Goal: Task Accomplishment & Management: Manage account settings

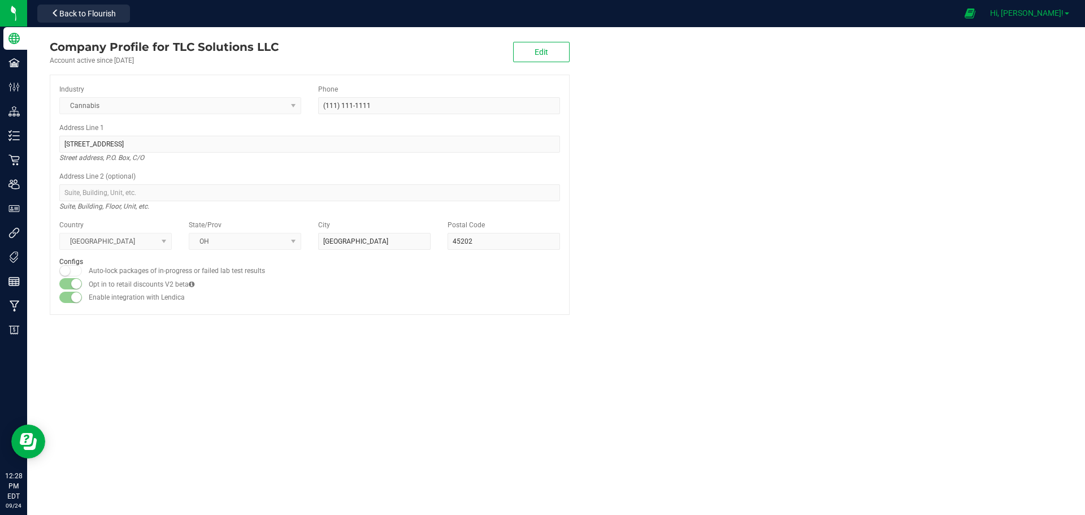
click at [1064, 11] on link "Hi, [PERSON_NAME]!" at bounding box center [1029, 13] width 88 height 12
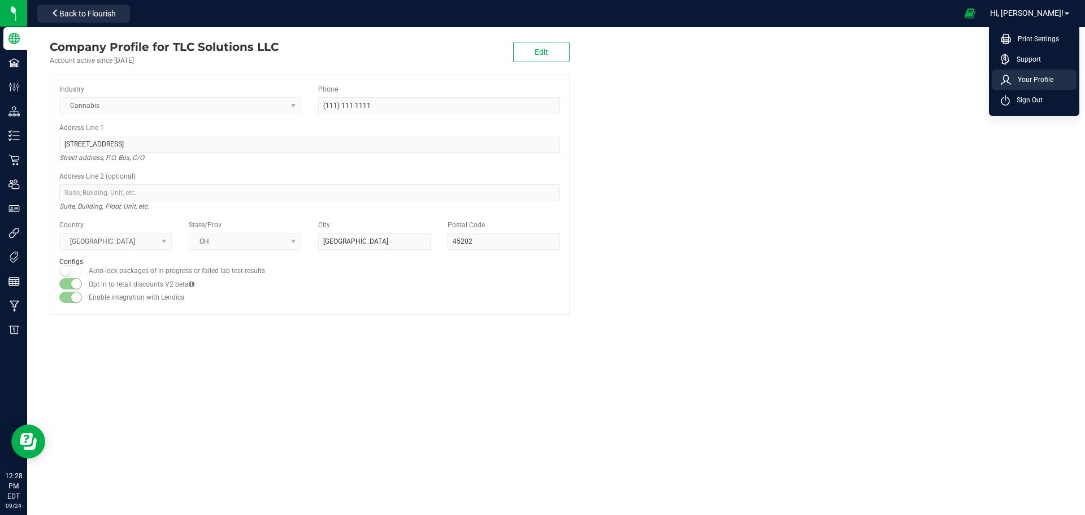
click at [1043, 79] on span "Your Profile" at bounding box center [1032, 79] width 42 height 11
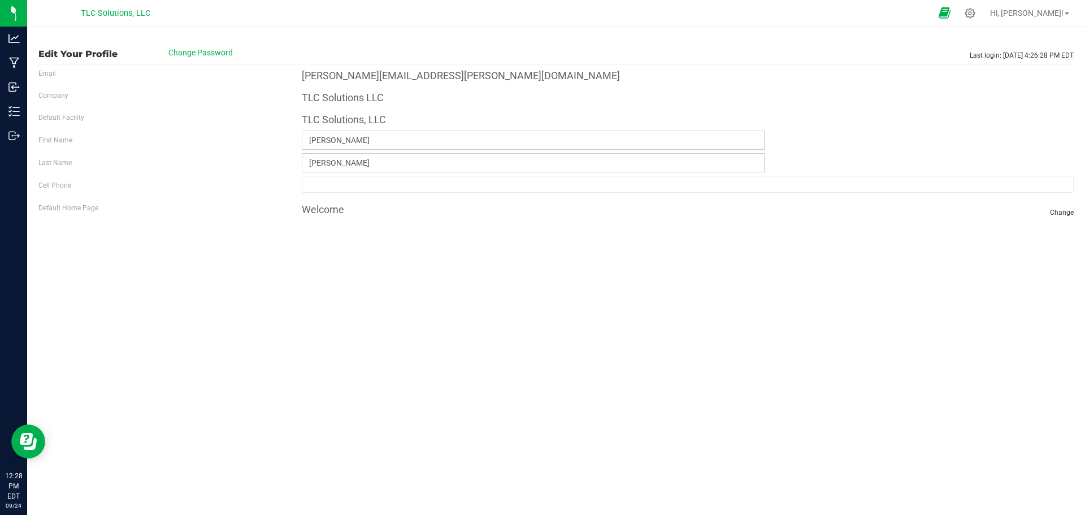
click at [950, 12] on icon at bounding box center [944, 13] width 12 height 13
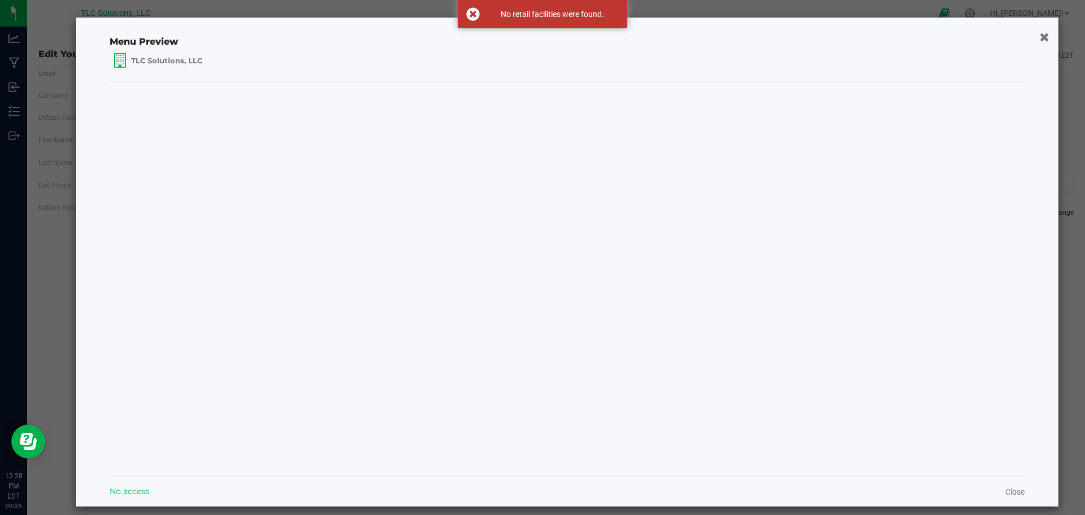
click at [1040, 37] on icon "button" at bounding box center [1045, 37] width 10 height 12
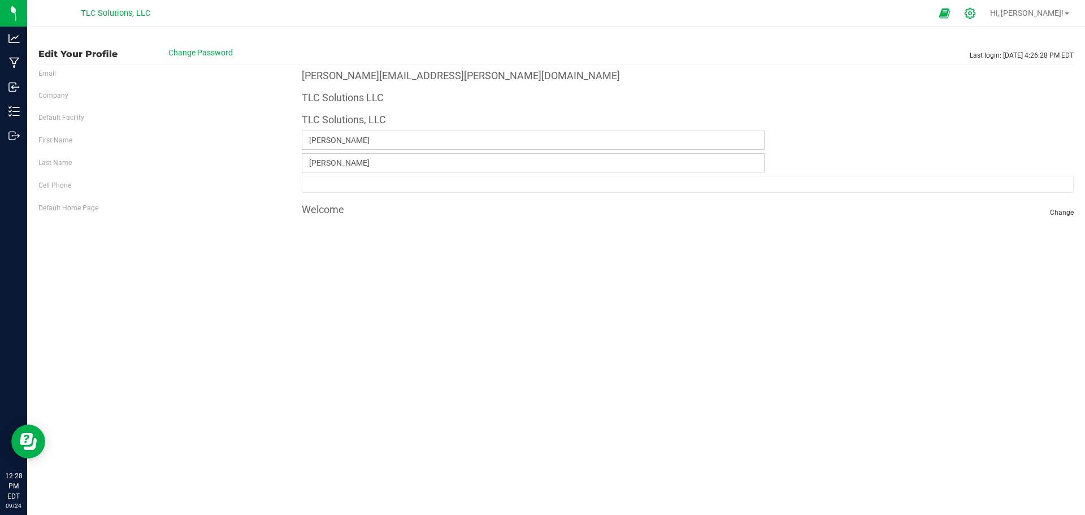
click at [975, 16] on icon at bounding box center [969, 13] width 11 height 11
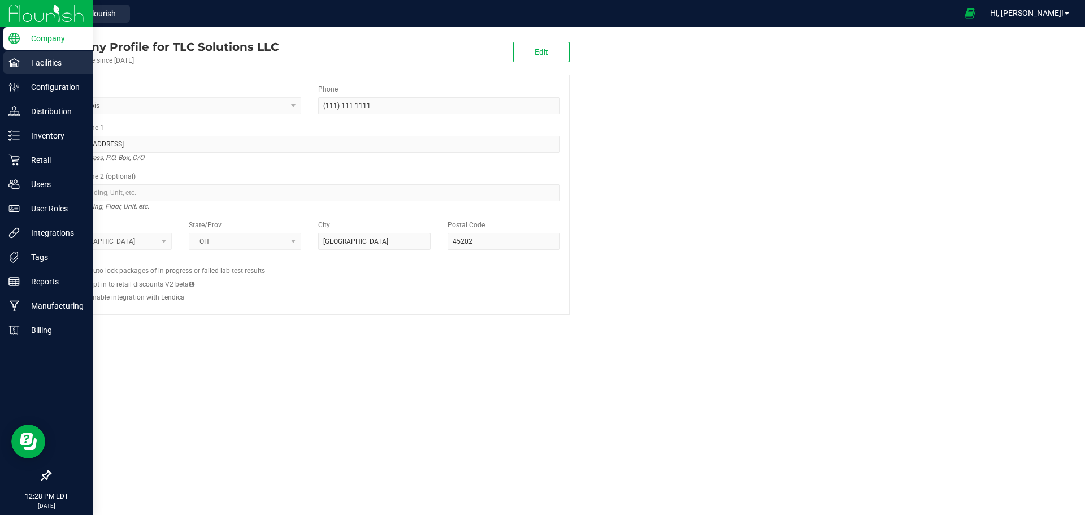
click at [25, 58] on p "Facilities" at bounding box center [54, 63] width 68 height 14
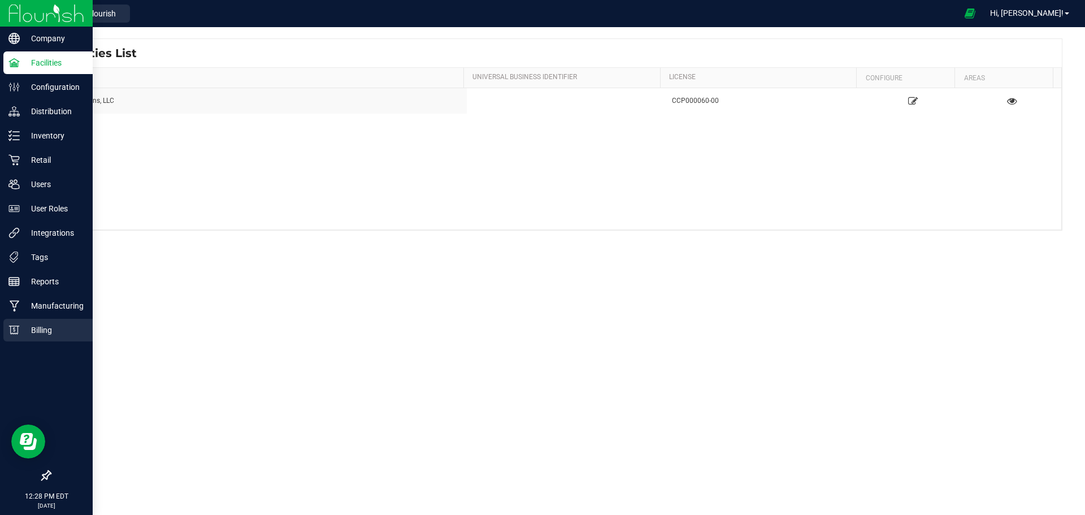
click at [37, 324] on p "Billing" at bounding box center [54, 330] width 68 height 14
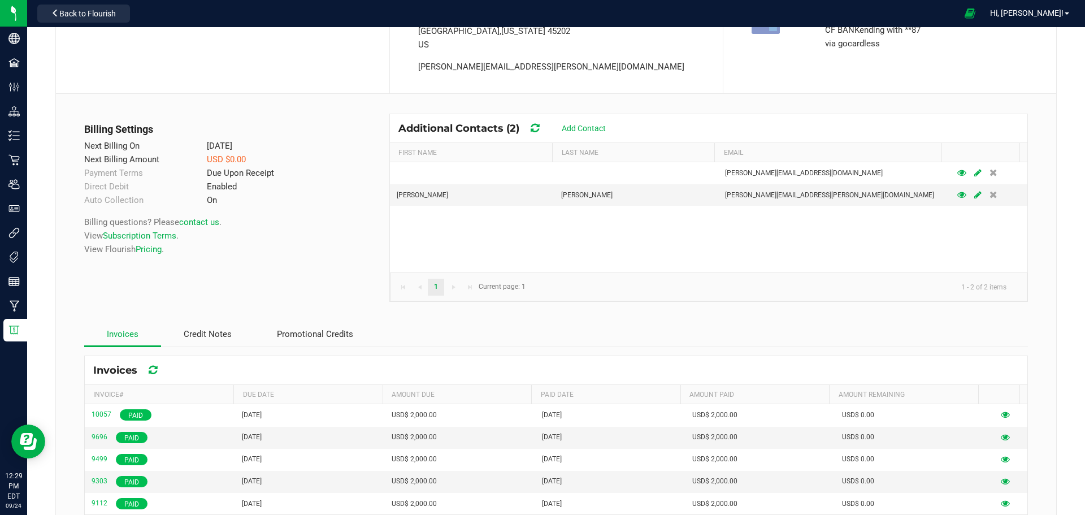
scroll to position [94, 0]
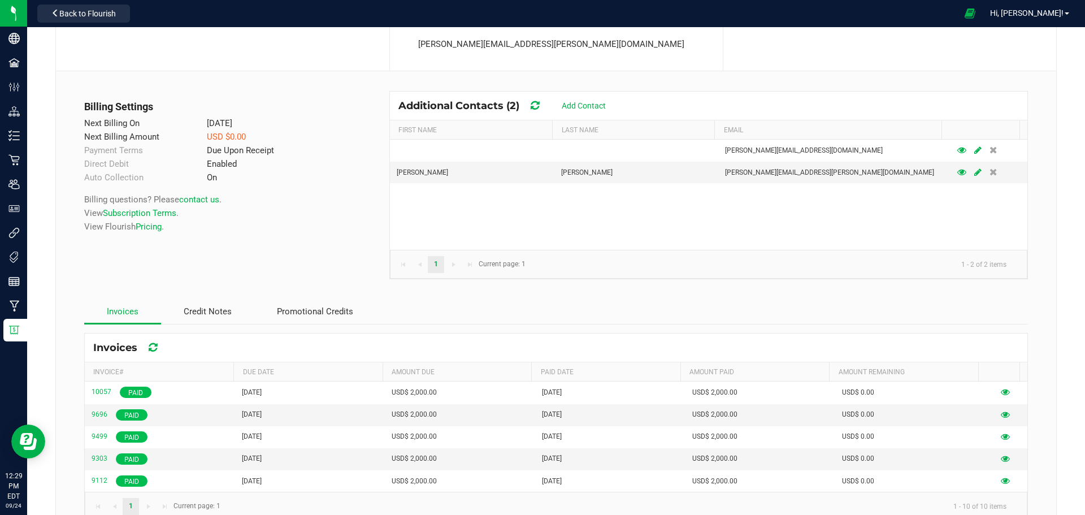
drag, startPoint x: 256, startPoint y: 138, endPoint x: 86, endPoint y: 137, distance: 170.6
click at [86, 137] on div "Next Billing Amount USD $0.00" at bounding box center [223, 137] width 294 height 14
click at [254, 168] on div "Enabled" at bounding box center [271, 164] width 147 height 14
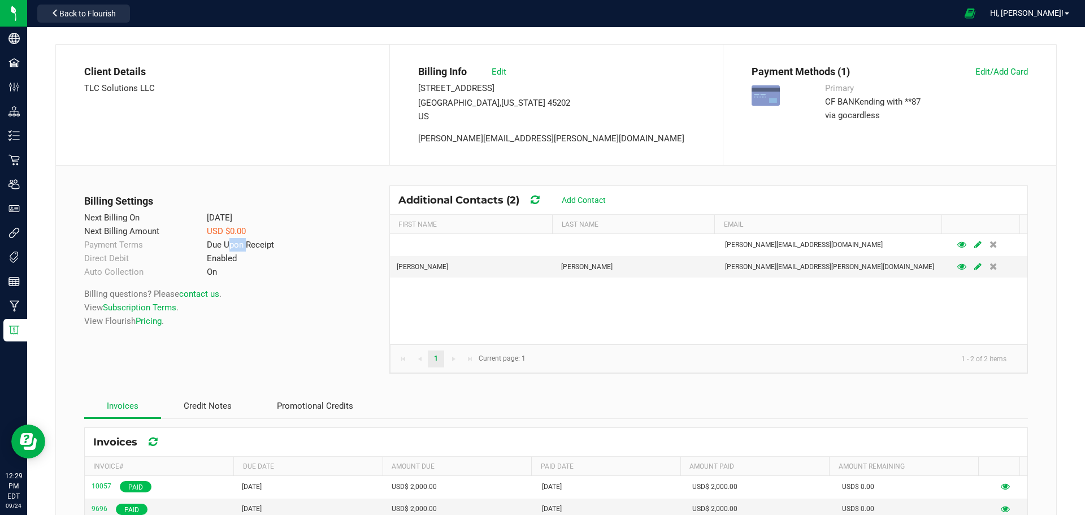
drag, startPoint x: 222, startPoint y: 244, endPoint x: 242, endPoint y: 248, distance: 20.2
click at [242, 248] on div "Due Upon Receipt" at bounding box center [271, 245] width 147 height 14
click at [252, 262] on div "Enabled" at bounding box center [271, 258] width 147 height 14
click at [989, 71] on span "Edit/Add Card" at bounding box center [1001, 72] width 53 height 10
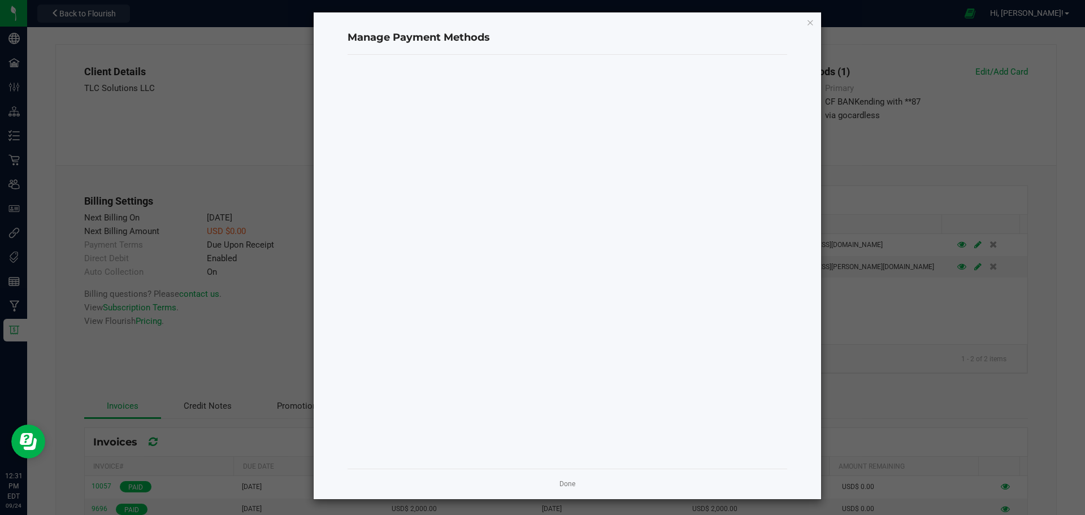
scroll to position [7, 0]
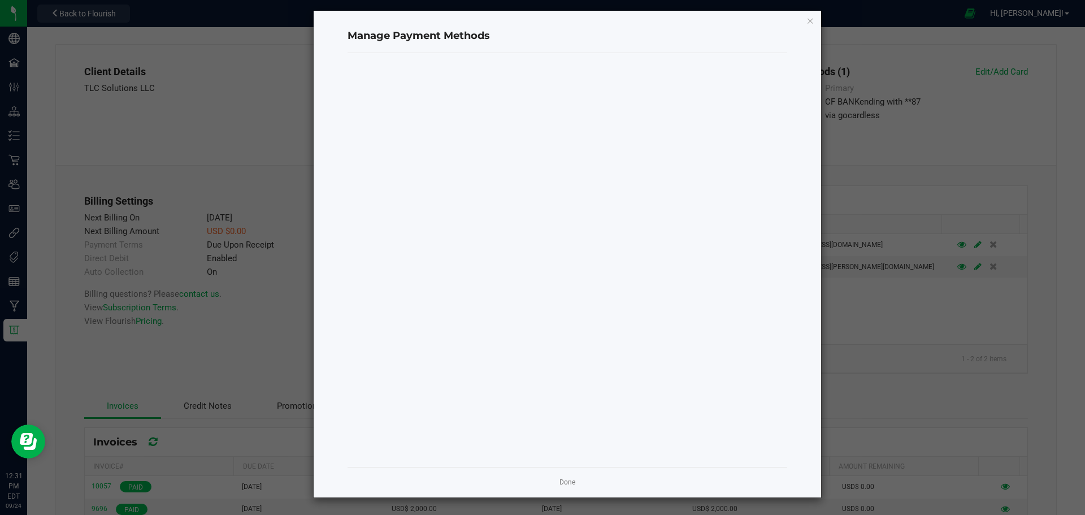
click at [564, 488] on app-cancel-button "Done" at bounding box center [567, 482] width 16 height 12
click at [564, 480] on link "Done" at bounding box center [567, 482] width 16 height 10
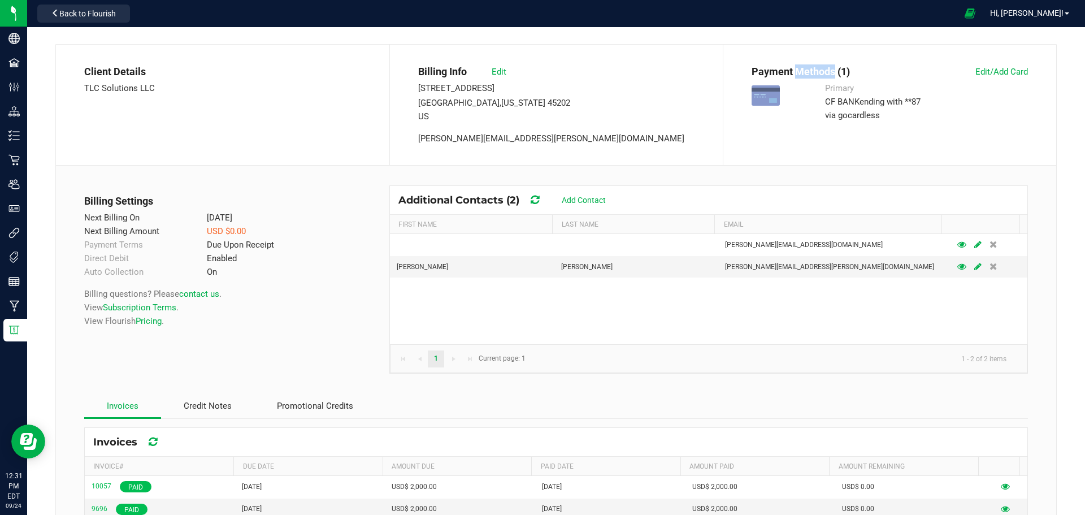
drag, startPoint x: 788, startPoint y: 71, endPoint x: 828, endPoint y: 72, distance: 40.7
click at [828, 72] on p "Payment Methods (1)" at bounding box center [820, 72] width 138 height 17
click at [826, 72] on p "Payment Methods (1)" at bounding box center [820, 72] width 138 height 17
drag, startPoint x: 224, startPoint y: 229, endPoint x: 268, endPoint y: 227, distance: 44.1
click at [268, 227] on div "USD $0.00" at bounding box center [271, 231] width 147 height 14
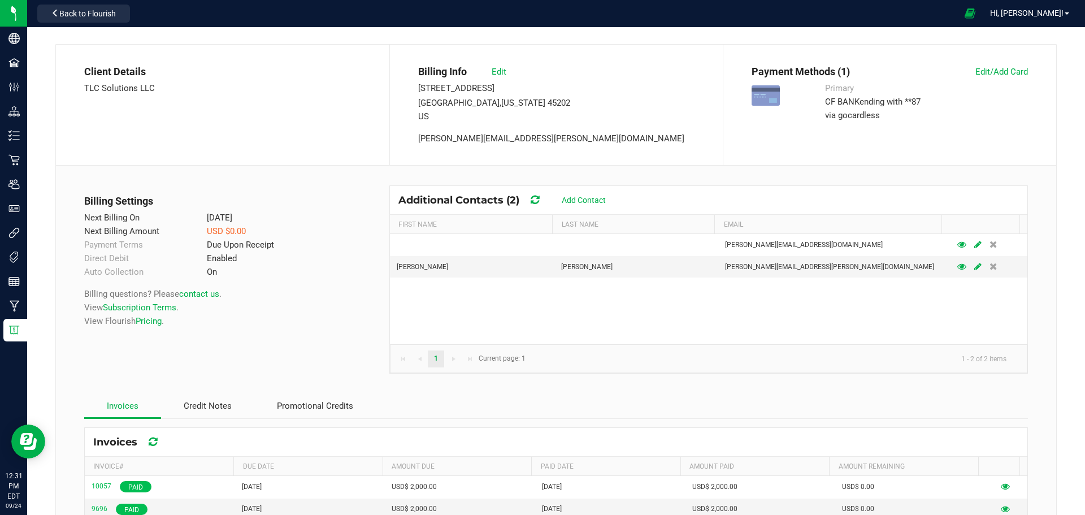
click at [268, 227] on div "USD $0.00" at bounding box center [271, 231] width 147 height 14
drag, startPoint x: 226, startPoint y: 214, endPoint x: 180, endPoint y: 220, distance: 46.7
click at [201, 214] on div "Oct 1, 2025" at bounding box center [271, 218] width 147 height 14
click at [154, 227] on div "Next Billing Amount" at bounding box center [137, 231] width 123 height 14
drag, startPoint x: 280, startPoint y: 229, endPoint x: 73, endPoint y: 229, distance: 207.3
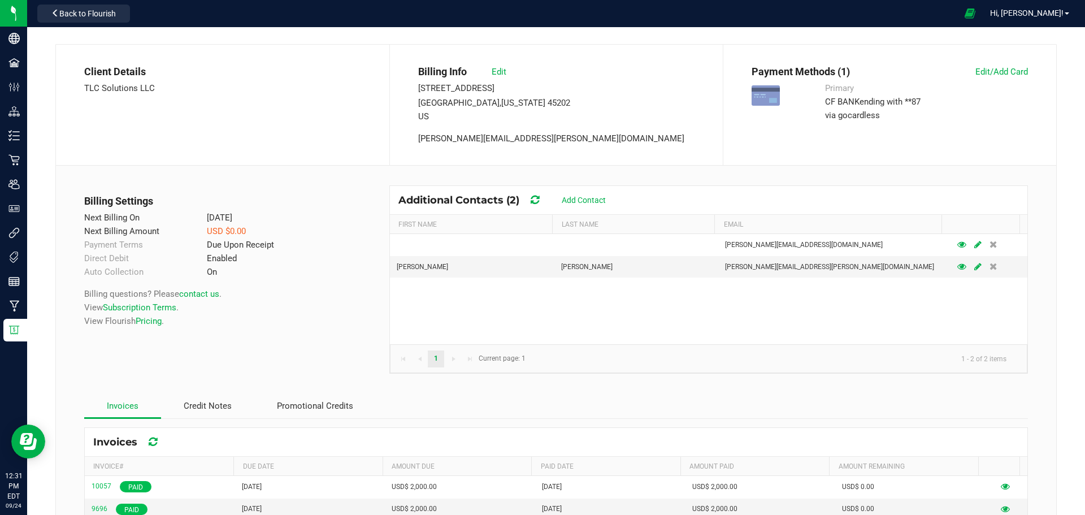
click at [73, 229] on div "Billing Settings Next Billing On Oct 1, 2025 Next Billing Amount USD $0.00 Paym…" at bounding box center [222, 280] width 333 height 228
click at [284, 232] on div "USD $0.00" at bounding box center [271, 231] width 147 height 14
drag, startPoint x: 249, startPoint y: 234, endPoint x: 198, endPoint y: 230, distance: 50.5
click at [198, 230] on div "USD $0.00" at bounding box center [271, 231] width 147 height 14
click at [271, 229] on div "USD $0.00" at bounding box center [271, 231] width 147 height 14
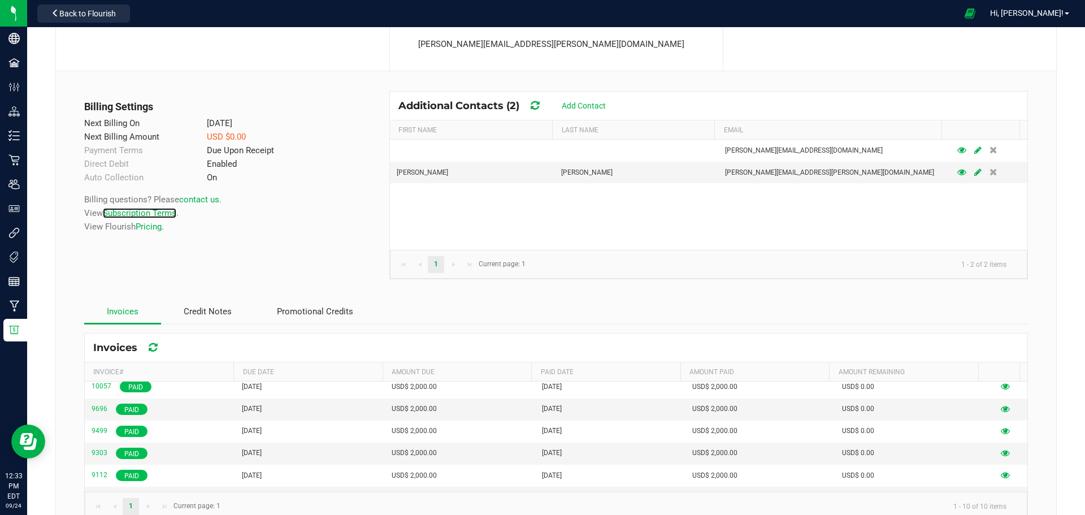
scroll to position [0, 0]
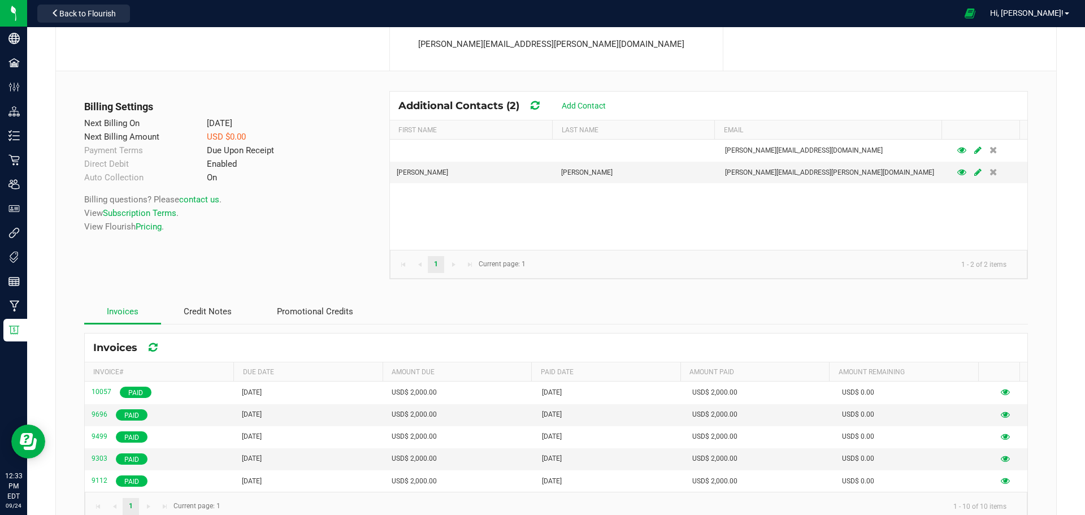
click at [337, 199] on div "Billing questions? Please contact us . View Subscription Terms . View Flourish …" at bounding box center [223, 208] width 294 height 49
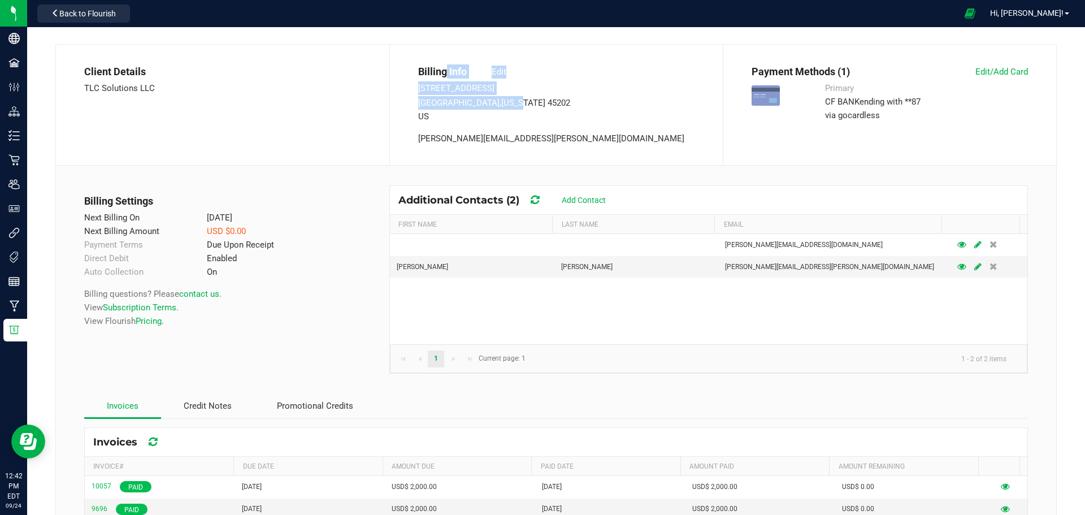
drag, startPoint x: 445, startPoint y: 70, endPoint x: 476, endPoint y: 103, distance: 45.6
click at [476, 103] on div "Billing Info Edit 312 Walnut St #2120 Cincinnati , Ohio 45202 US ted.bibart@the…" at bounding box center [556, 105] width 333 height 120
click at [476, 103] on span "Cincinnati , Ohio 45202" at bounding box center [494, 103] width 152 height 10
